Goal: Task Accomplishment & Management: Manage account settings

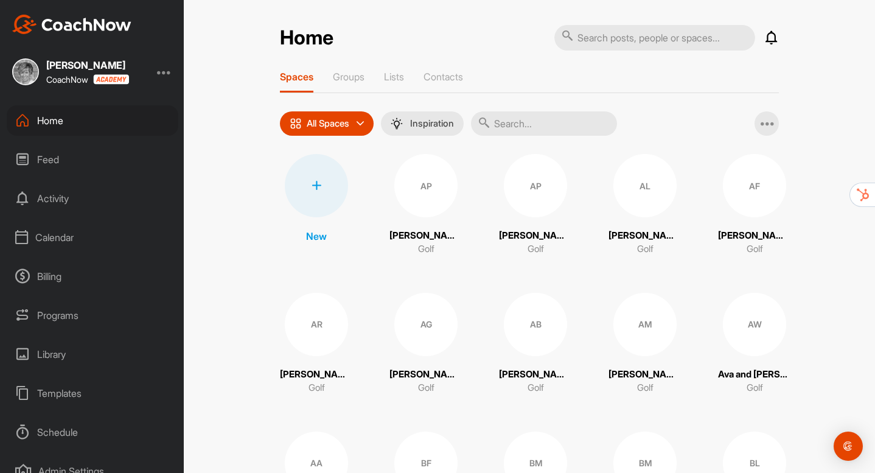
click at [162, 75] on div at bounding box center [164, 71] width 15 height 15
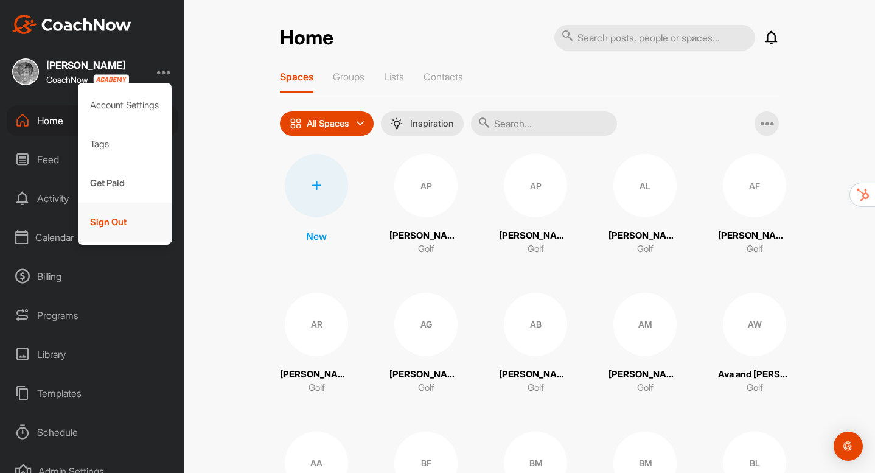
click at [130, 224] on div "Sign Out" at bounding box center [125, 222] width 94 height 39
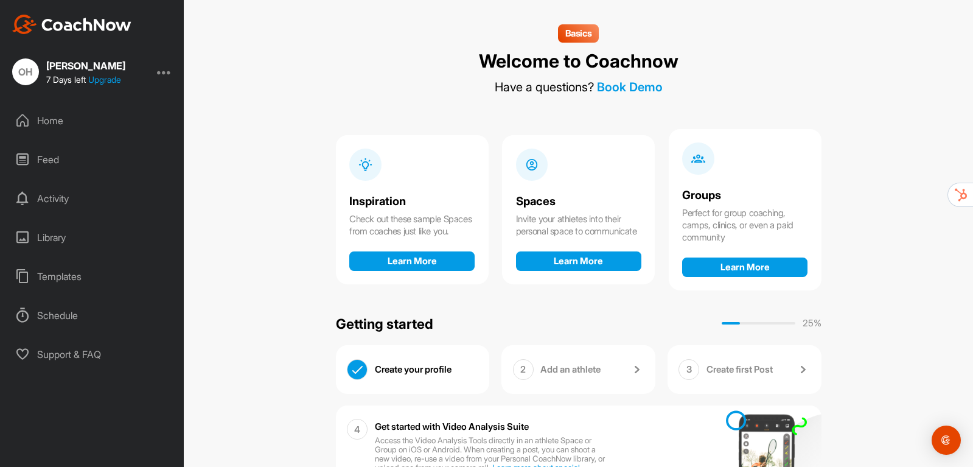
click at [161, 71] on div at bounding box center [164, 71] width 15 height 15
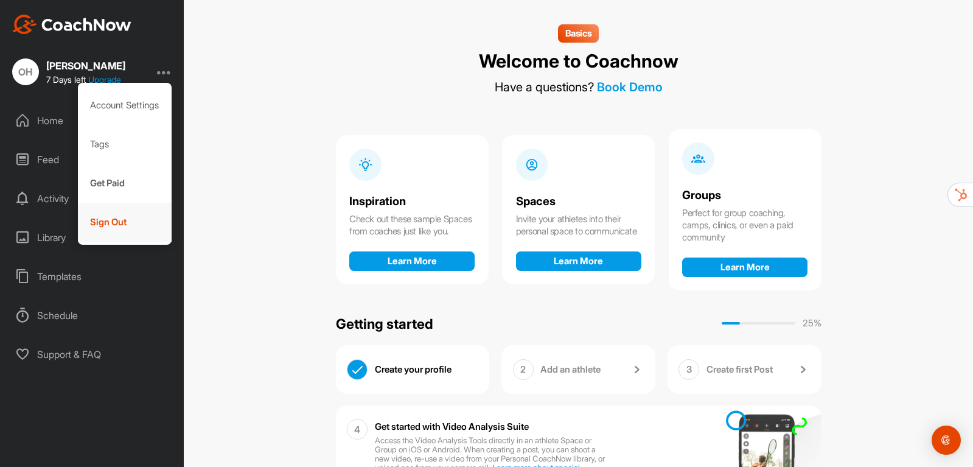
click at [115, 215] on div "Sign Out" at bounding box center [125, 222] width 94 height 39
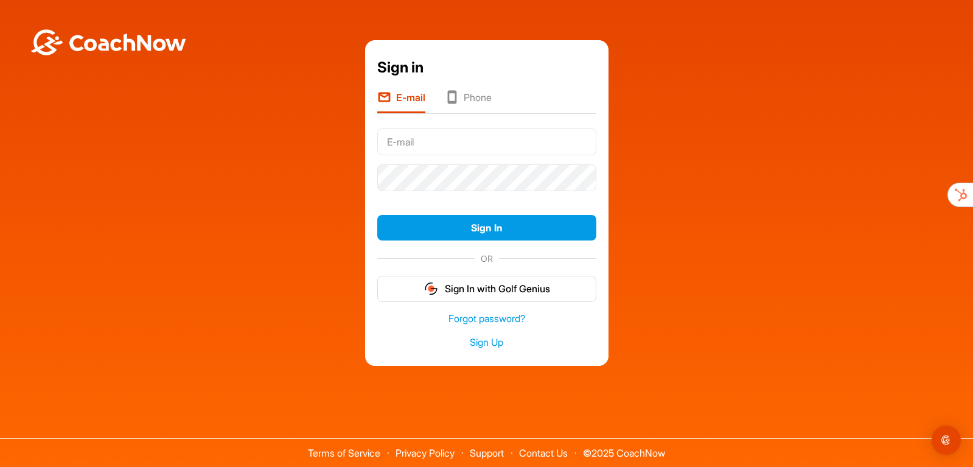
type input "patrick@coachnow.io"
click at [377, 215] on button "Sign In" at bounding box center [486, 228] width 219 height 26
